Goal: Navigation & Orientation: Find specific page/section

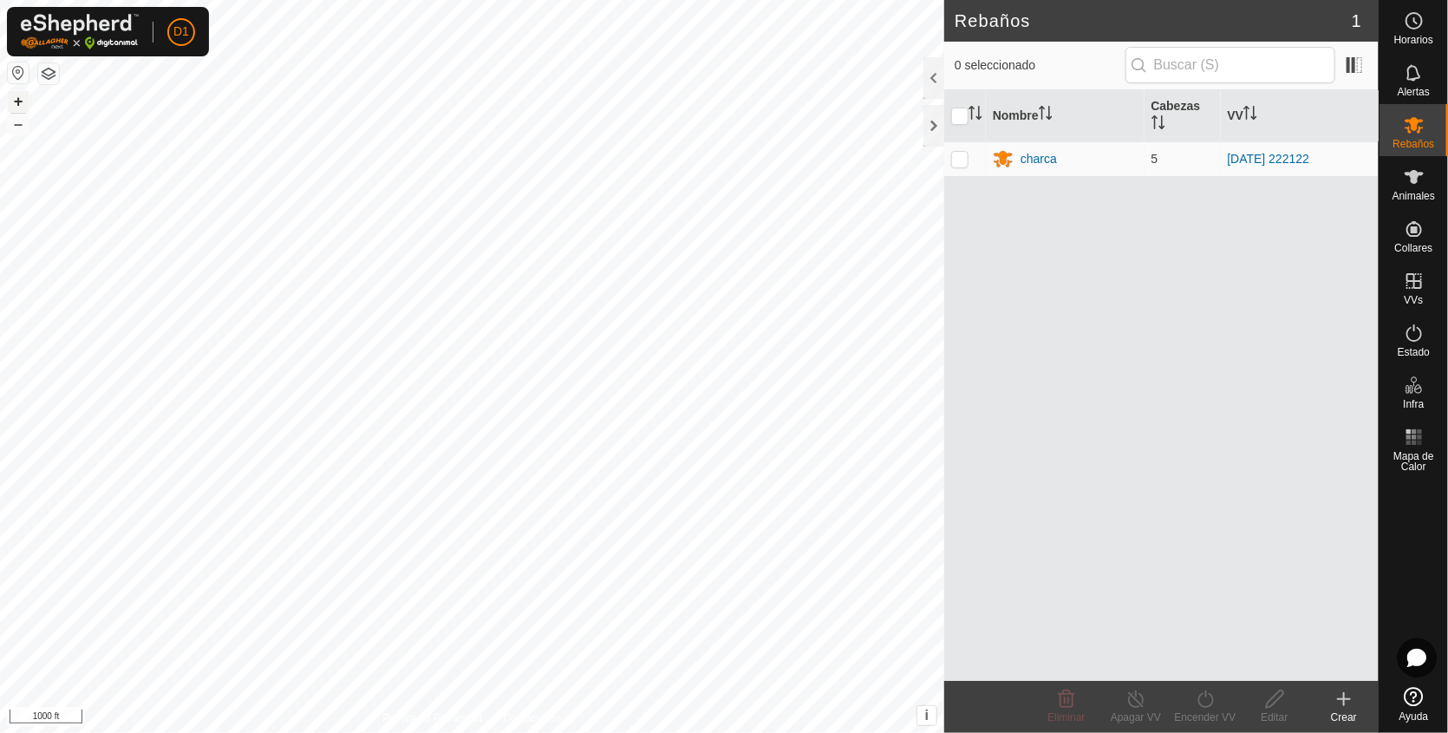
click at [16, 99] on button "+" at bounding box center [18, 101] width 21 height 21
click at [0, 732] on html "D1 Horarios Alertas Rebaños Animales Collares VVs Estado Infra Mapa de Calor Ay…" at bounding box center [724, 366] width 1448 height 733
click at [410, 732] on html "D1 Horarios Alertas Rebaños Animales Collares VVs Estado Infra Mapa de Calor Ay…" at bounding box center [724, 366] width 1448 height 733
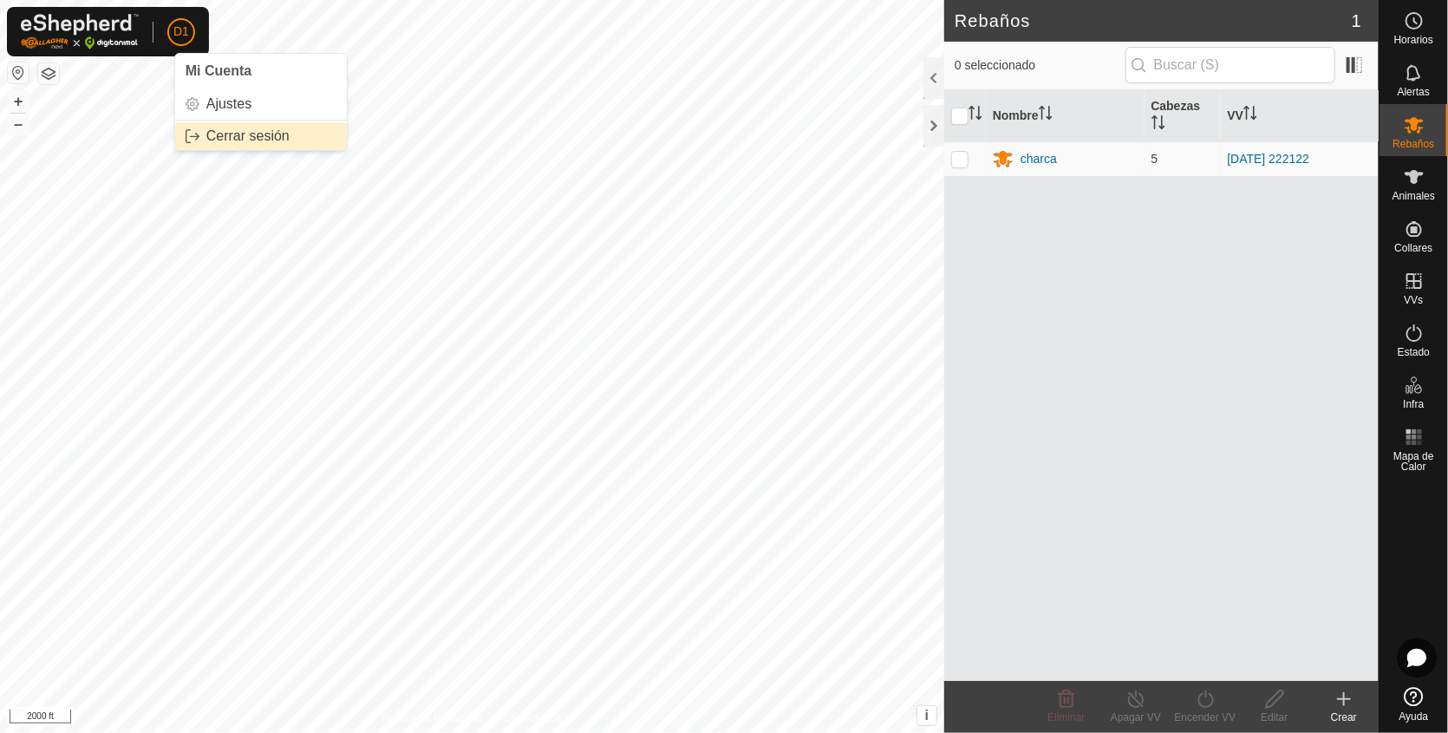
click at [225, 135] on link "Cerrar sesión" at bounding box center [261, 136] width 172 height 28
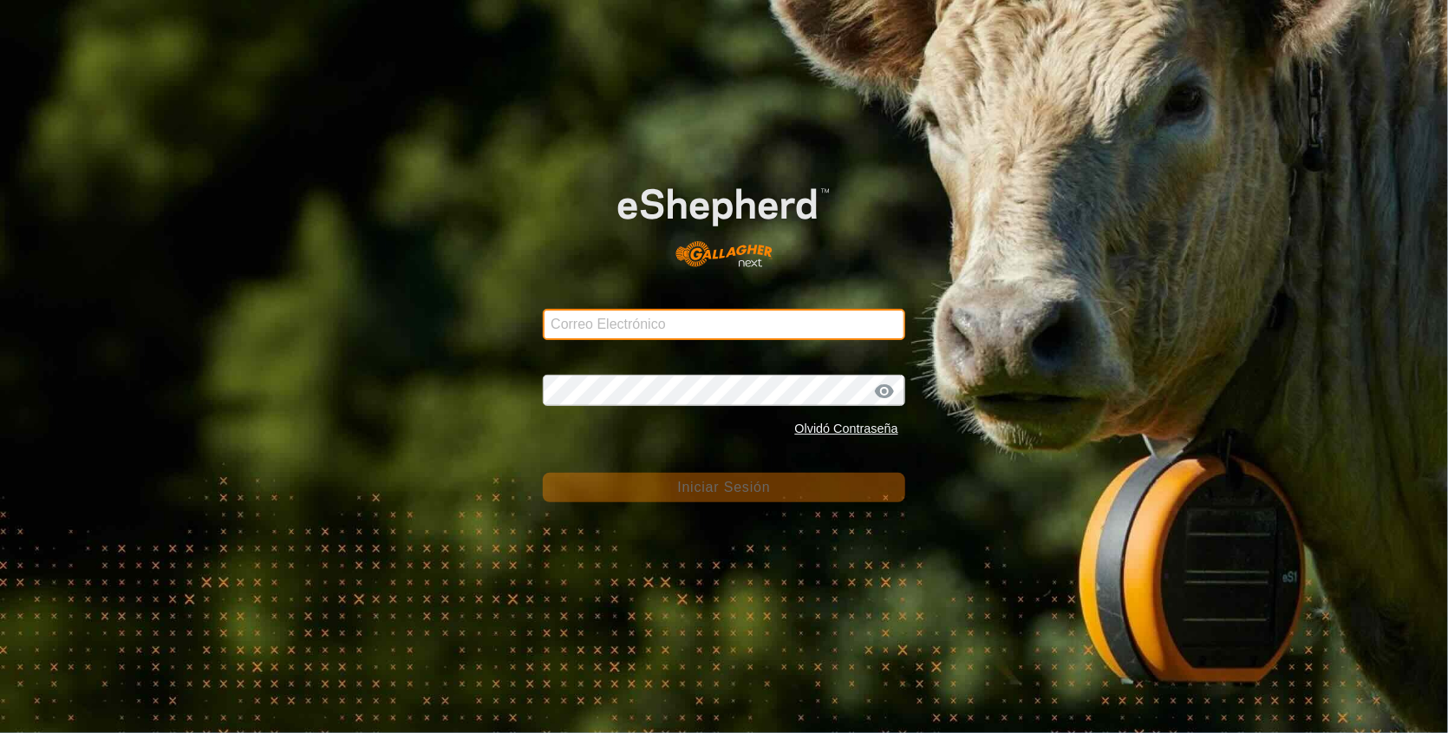
type input "[EMAIL_ADDRESS][DOMAIN_NAME]"
